Goal: Task Accomplishment & Management: Use online tool/utility

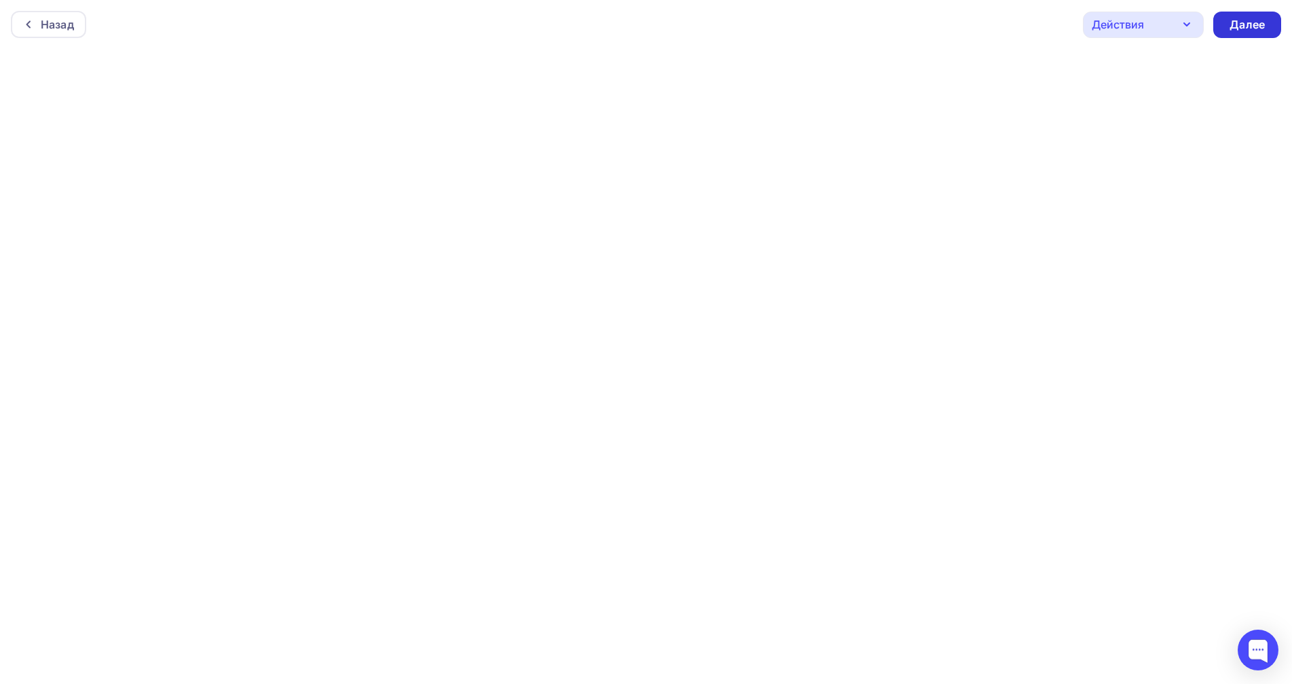
click at [1251, 29] on div "Далее" at bounding box center [1247, 25] width 35 height 16
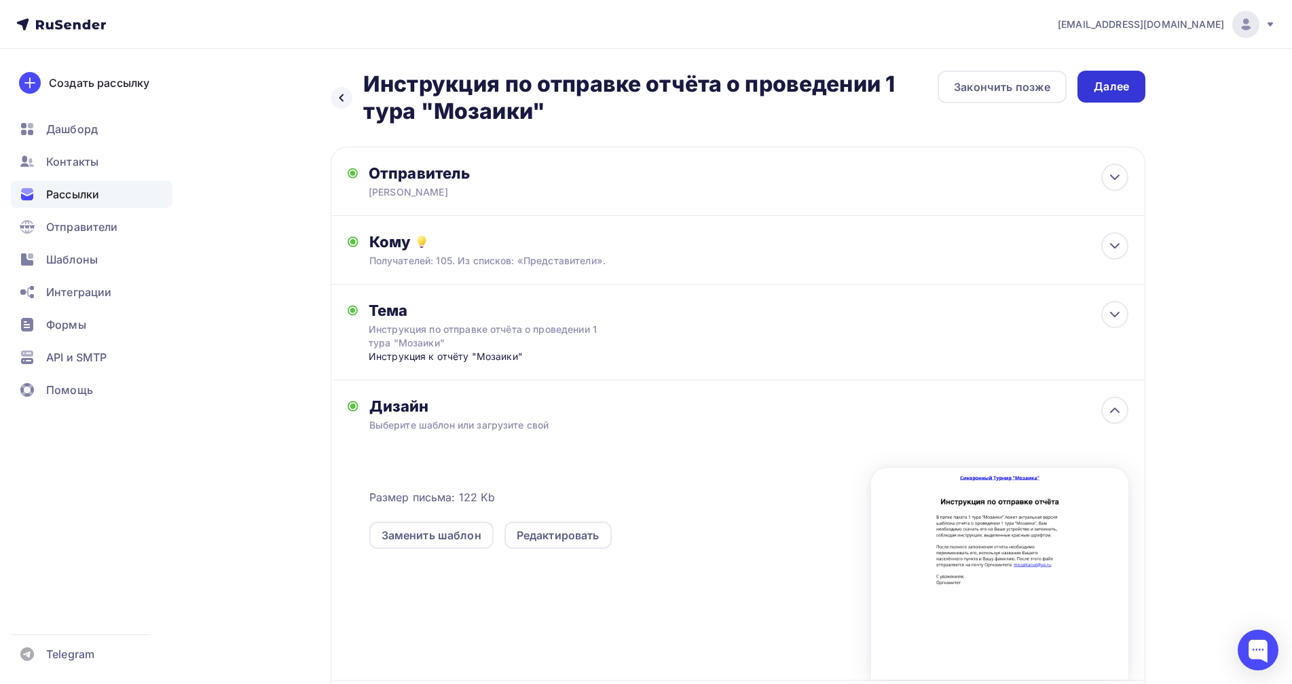
click at [1117, 91] on div "Далее" at bounding box center [1111, 87] width 35 height 16
click at [1111, 559] on div at bounding box center [999, 574] width 257 height 212
click at [415, 569] on div "Размер письма: 122 Kb Заменить шаблон Редактировать" at bounding box center [748, 567] width 759 height 226
click at [1116, 558] on div "Отправитель Сергей Бондаренко Email * mozaikacup@ya.ru mozaikacup@ya.ru Добавит…" at bounding box center [738, 448] width 815 height 602
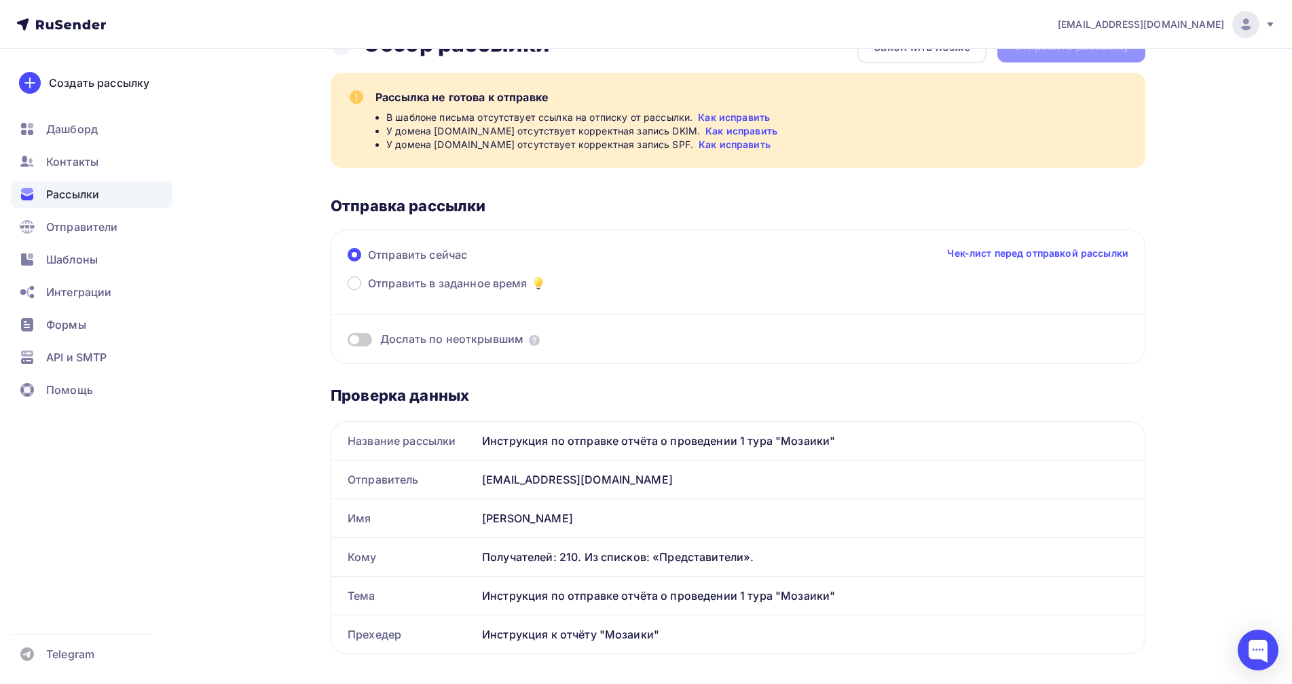
scroll to position [34, 0]
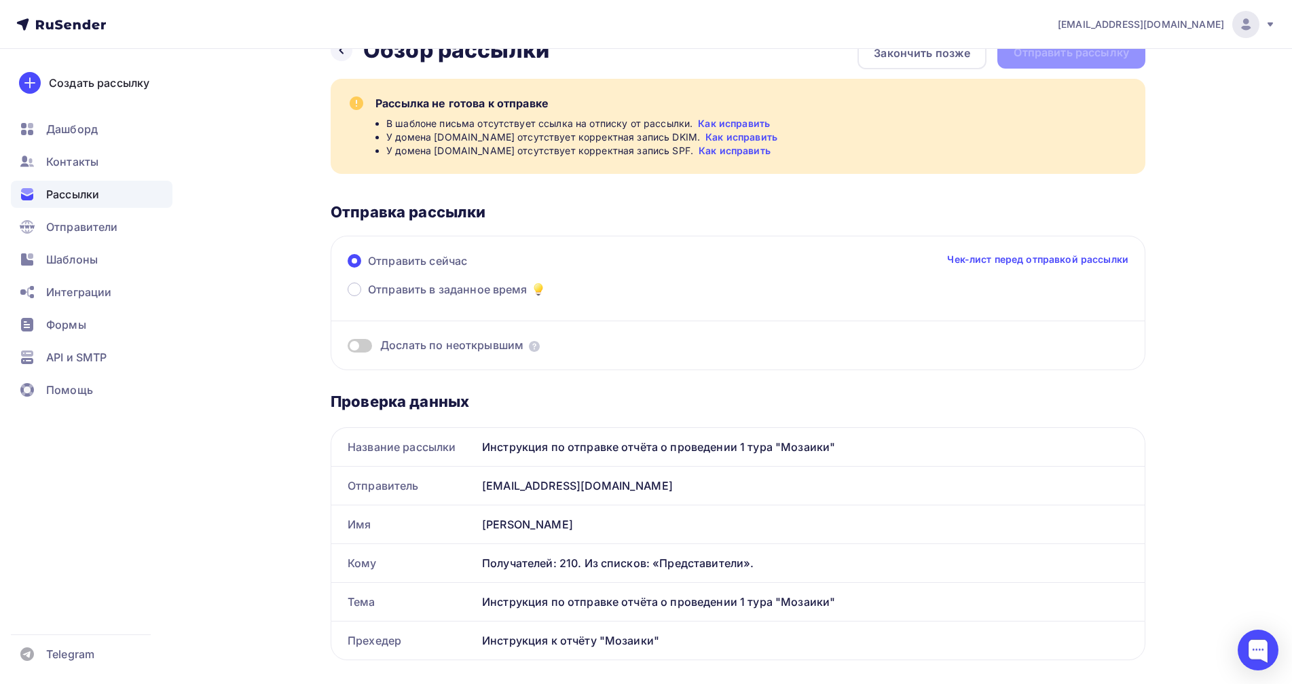
click at [741, 123] on link "Как исправить" at bounding box center [734, 124] width 72 height 14
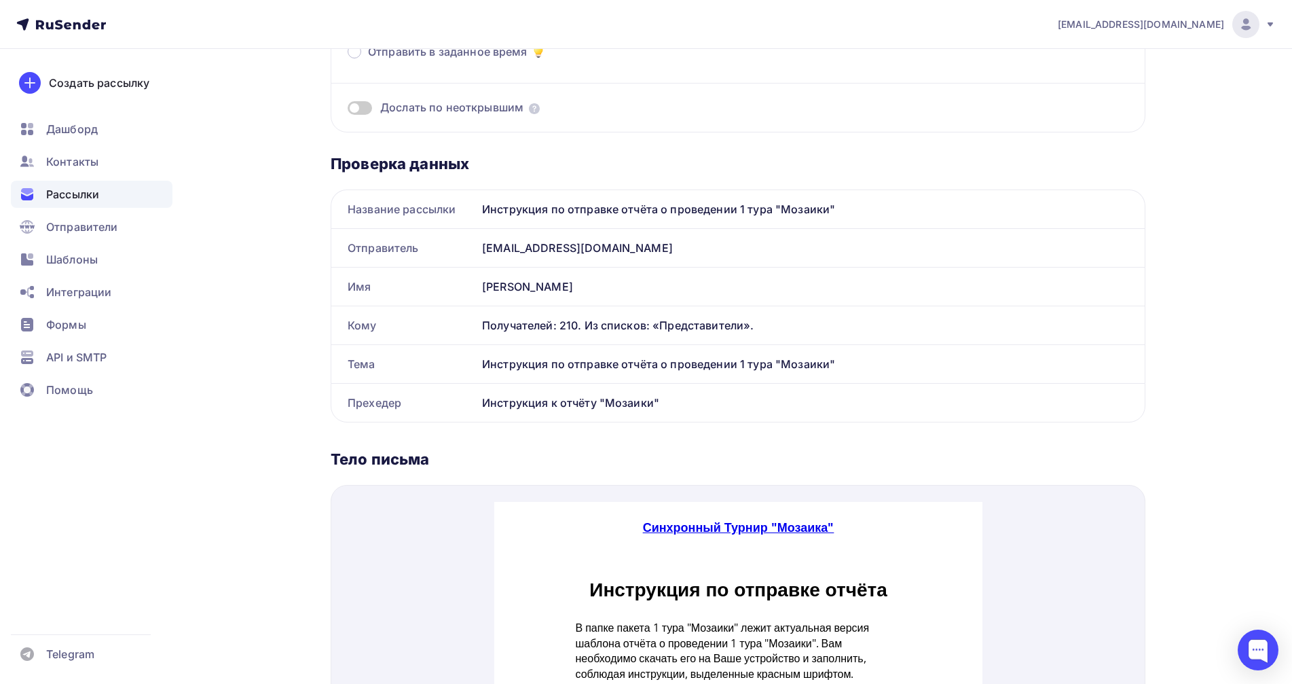
scroll to position [0, 0]
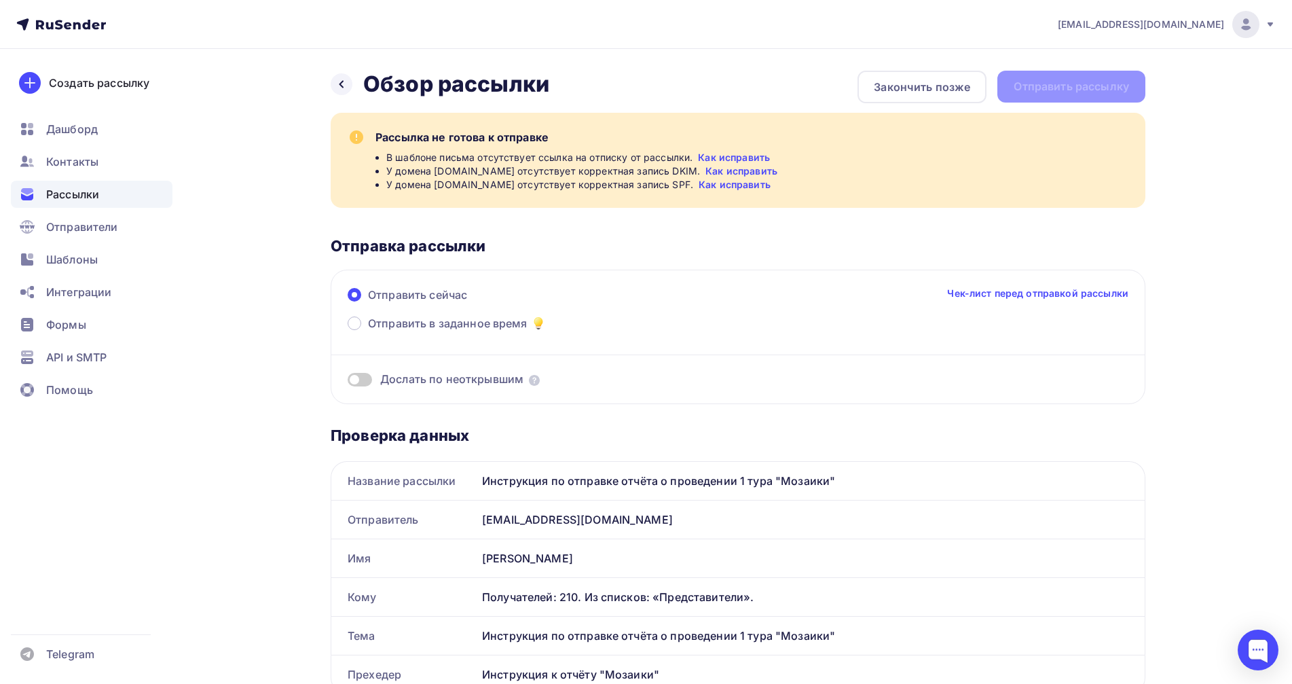
click at [705, 172] on link "Как исправить" at bounding box center [741, 171] width 72 height 14
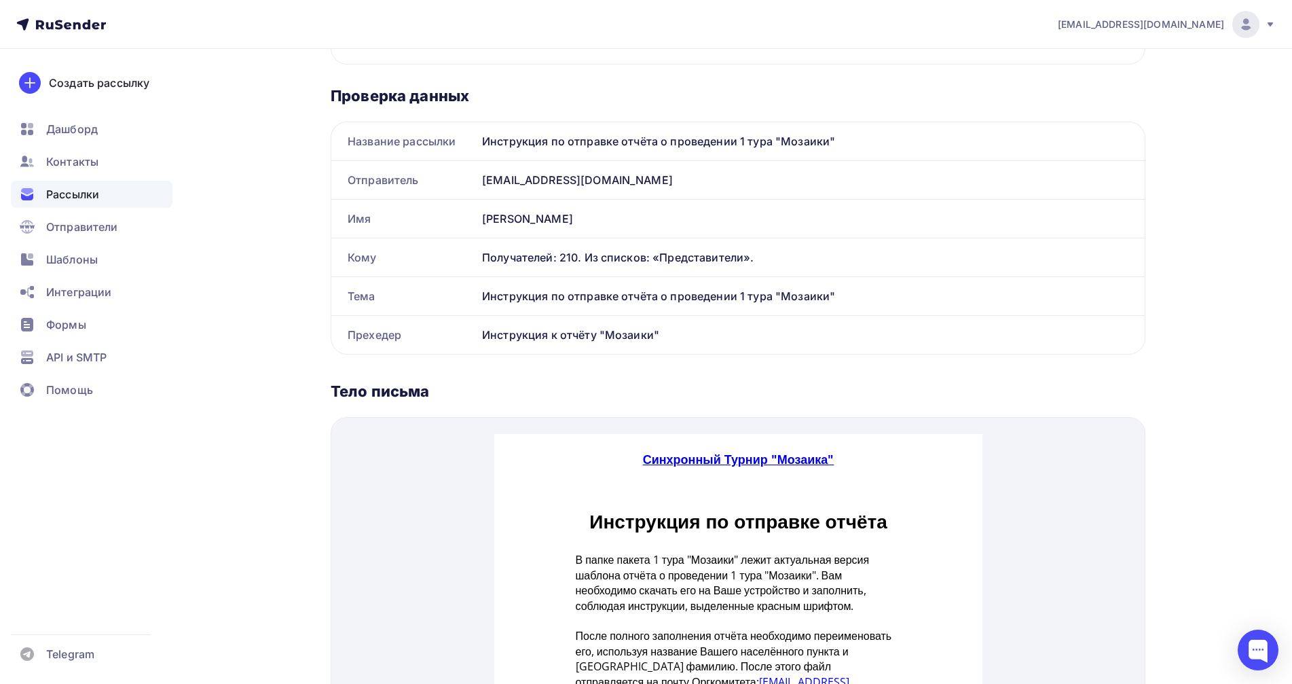
scroll to position [611, 0]
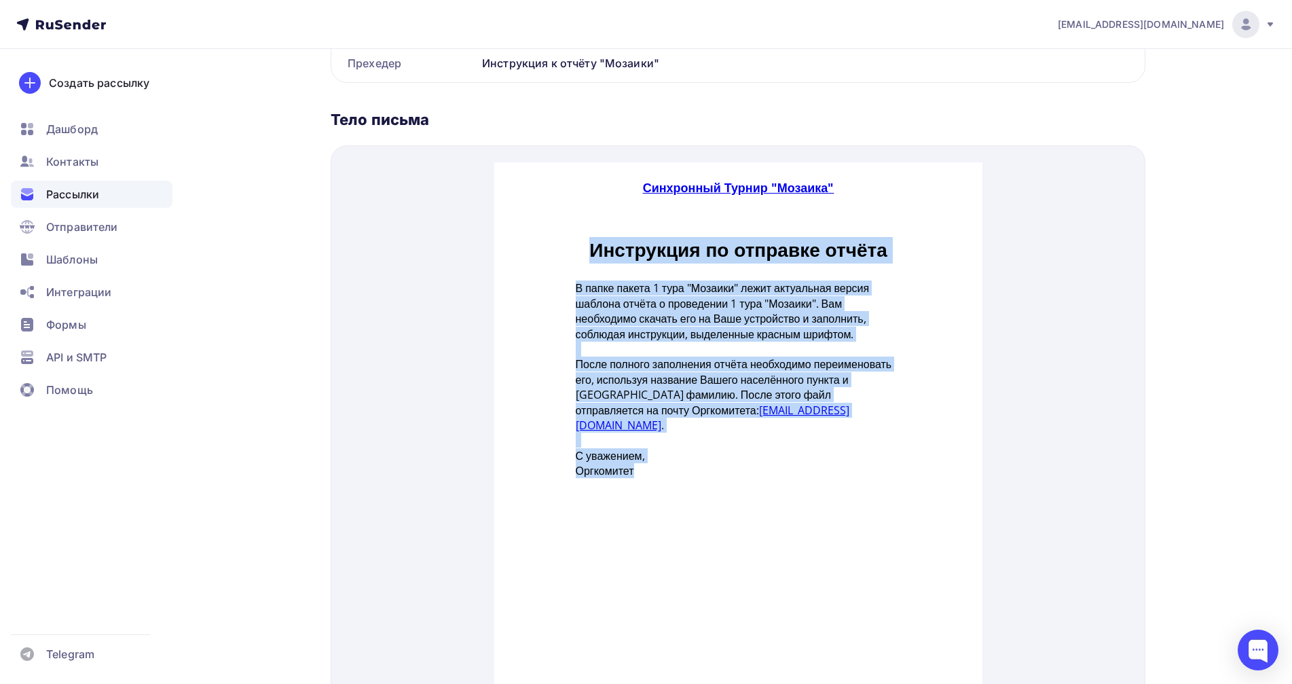
drag, startPoint x: 590, startPoint y: 233, endPoint x: 639, endPoint y: 457, distance: 229.3
click at [639, 457] on div "Инструкция по отправке отчёта В папке пакета 1 тура "Мозаики" лежит актуальная …" at bounding box center [738, 333] width 340 height 292
copy div "Инструкция по отправке отчёта В папке пакета 1 тура "Мозаики" лежит актуальная …"
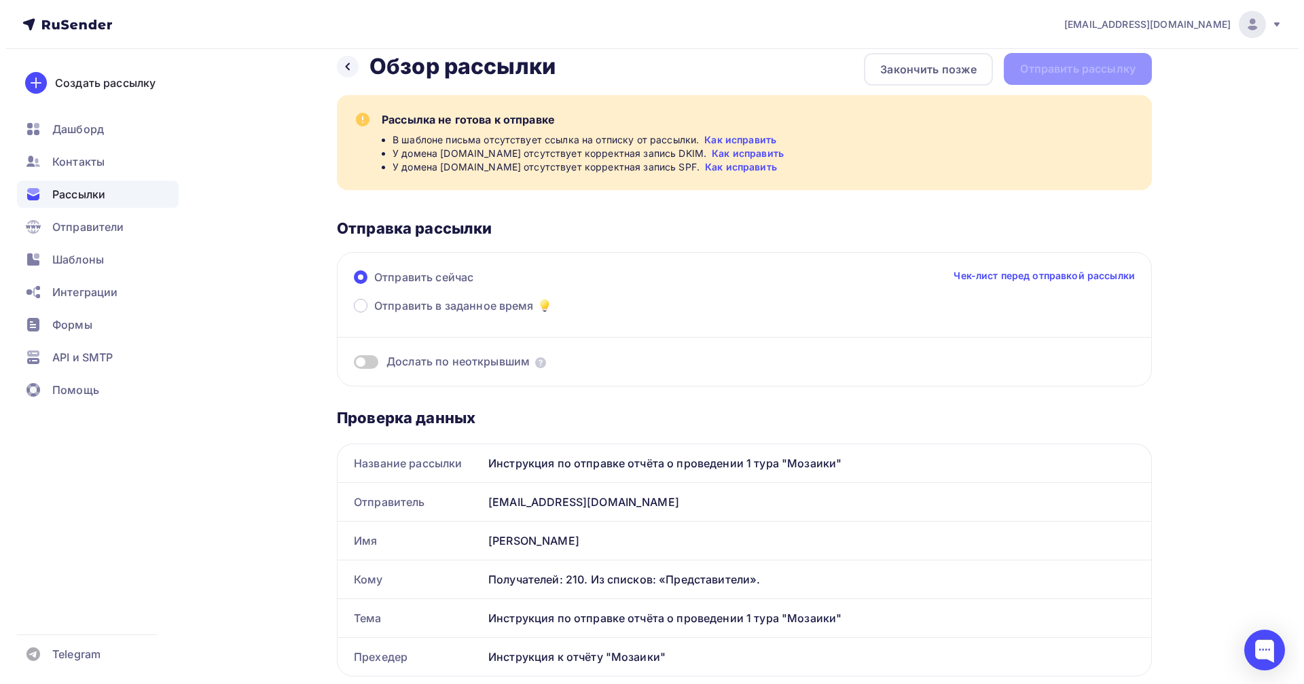
scroll to position [0, 0]
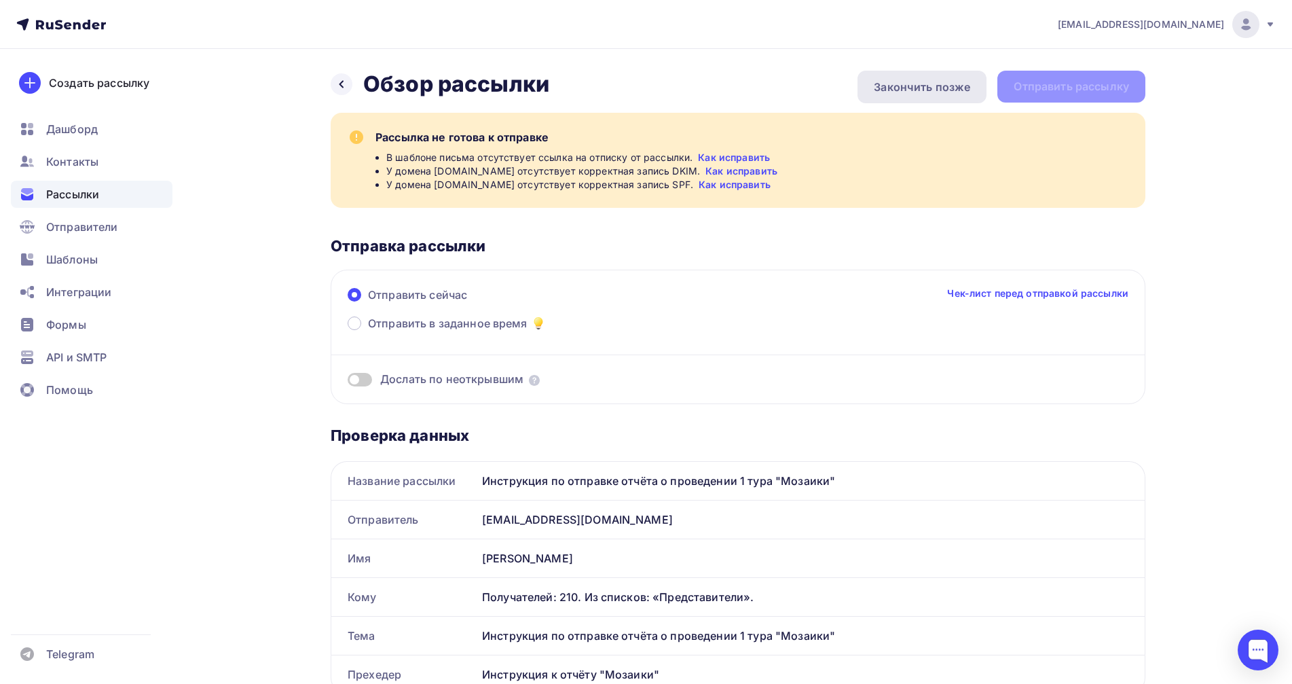
click at [892, 86] on div "Закончить позже" at bounding box center [922, 87] width 96 height 16
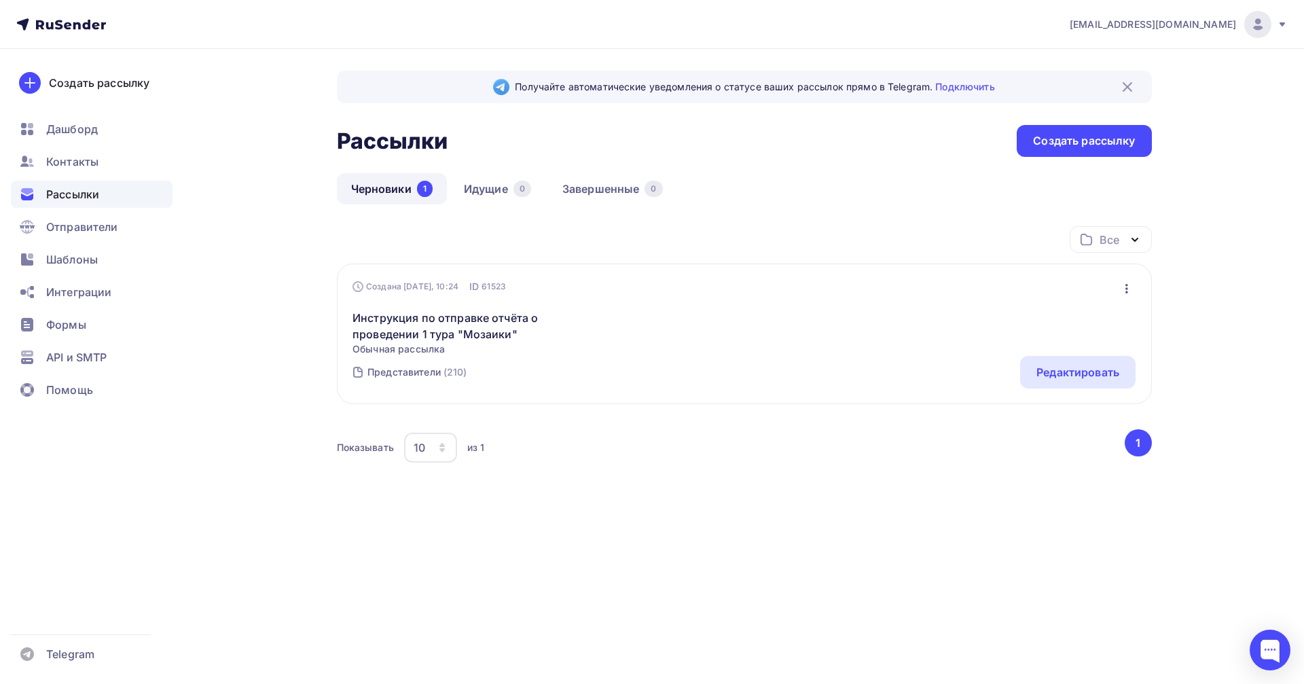
click at [1132, 282] on icon "button" at bounding box center [1126, 288] width 16 height 16
click at [1071, 430] on div "Удалить" at bounding box center [1067, 426] width 130 height 16
